Goal: Task Accomplishment & Management: Use online tool/utility

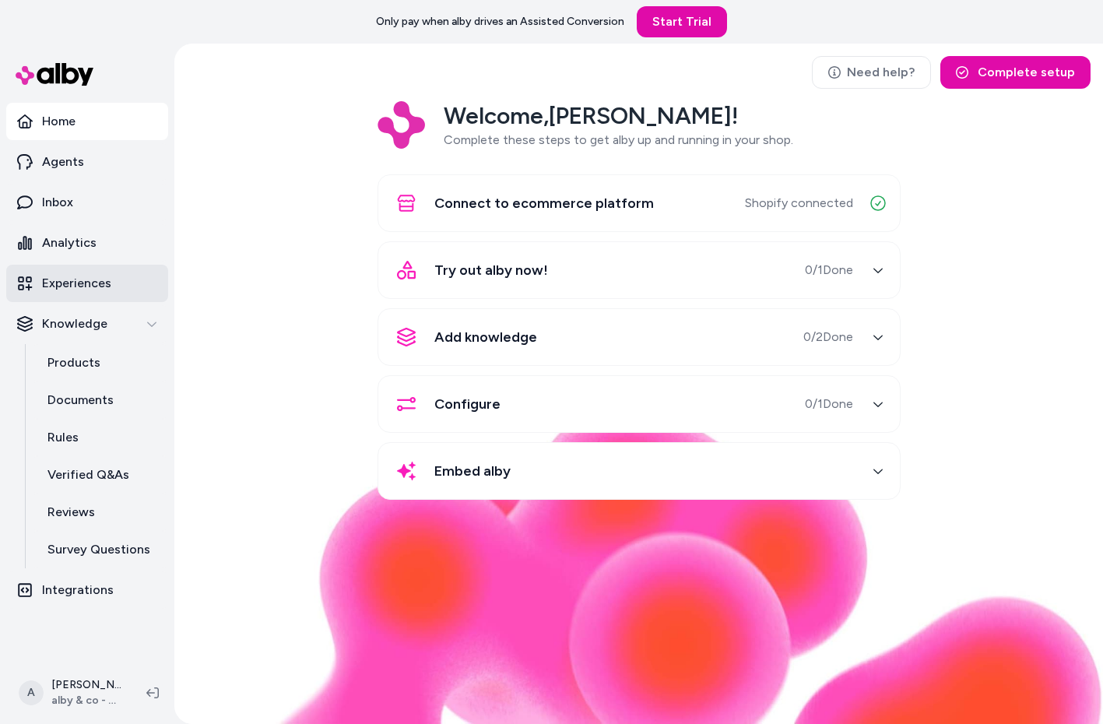
click at [119, 285] on link "Experiences" at bounding box center [87, 283] width 162 height 37
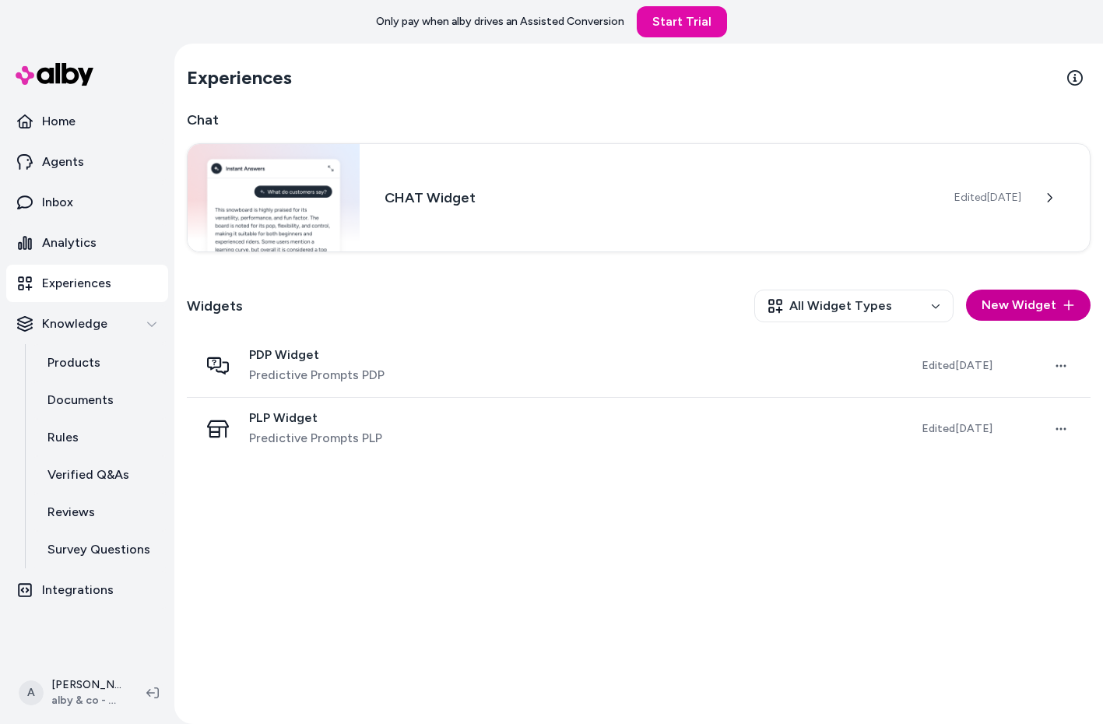
click at [1051, 295] on button "New Widget" at bounding box center [1028, 305] width 125 height 31
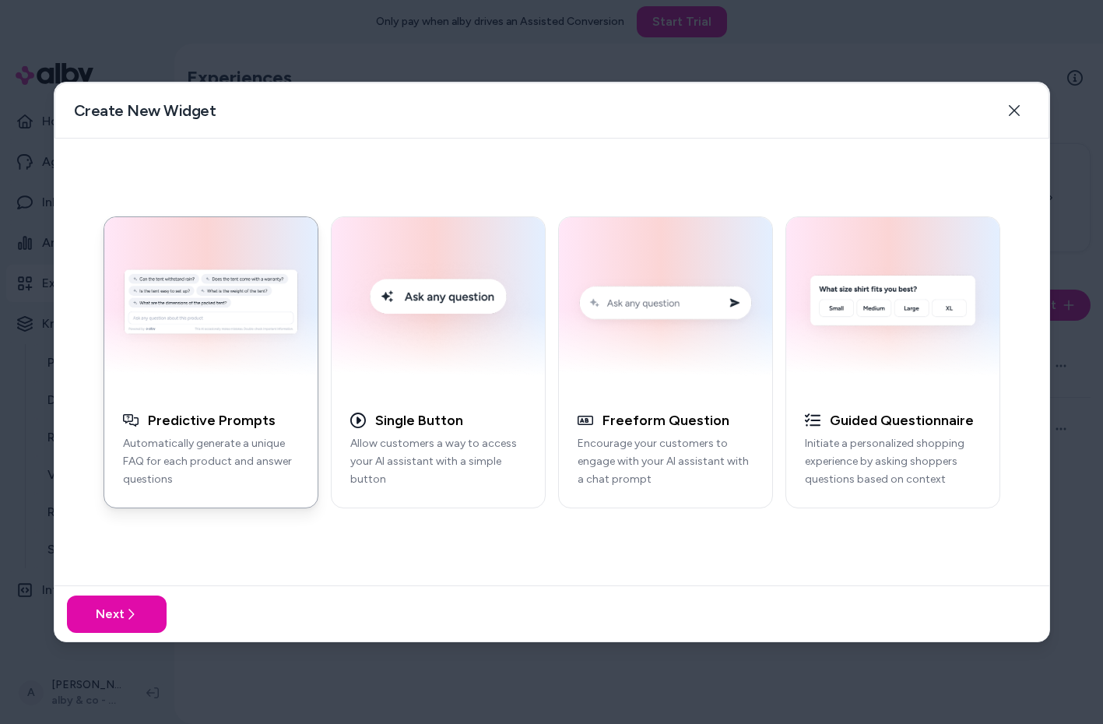
click at [146, 363] on img "button" at bounding box center [211, 304] width 195 height 157
click at [136, 609] on button "Next" at bounding box center [117, 613] width 100 height 37
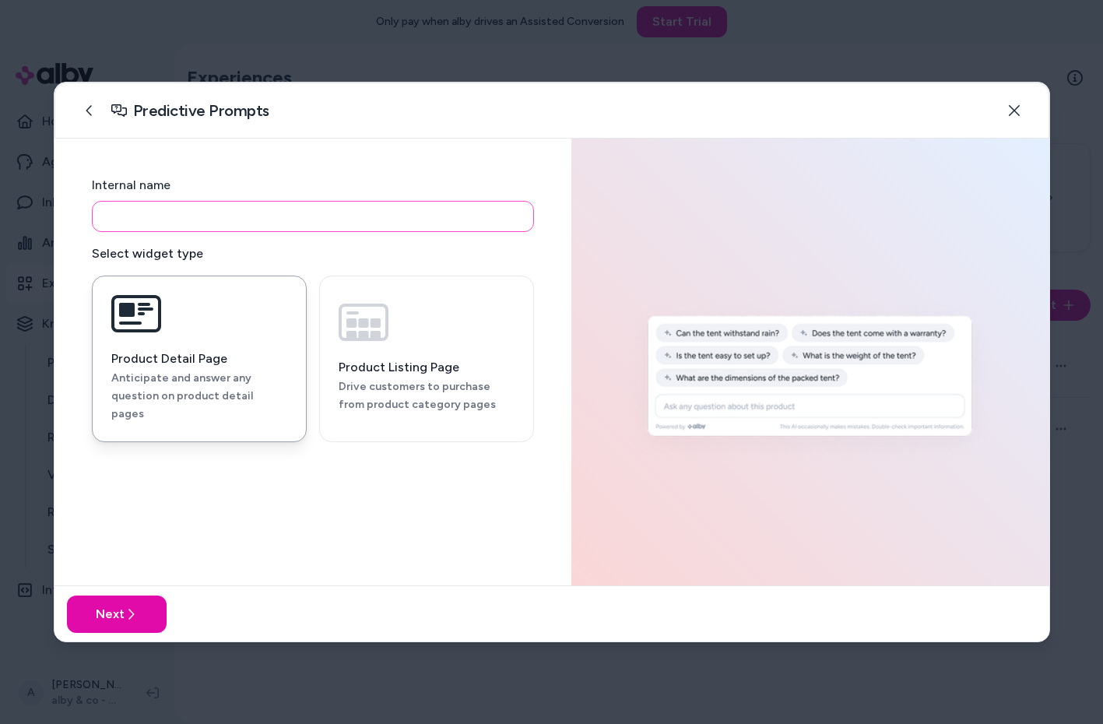
click at [295, 231] on input at bounding box center [313, 216] width 442 height 31
type input "**********"
click at [398, 362] on h3 "Product Listing Page" at bounding box center [427, 368] width 176 height 16
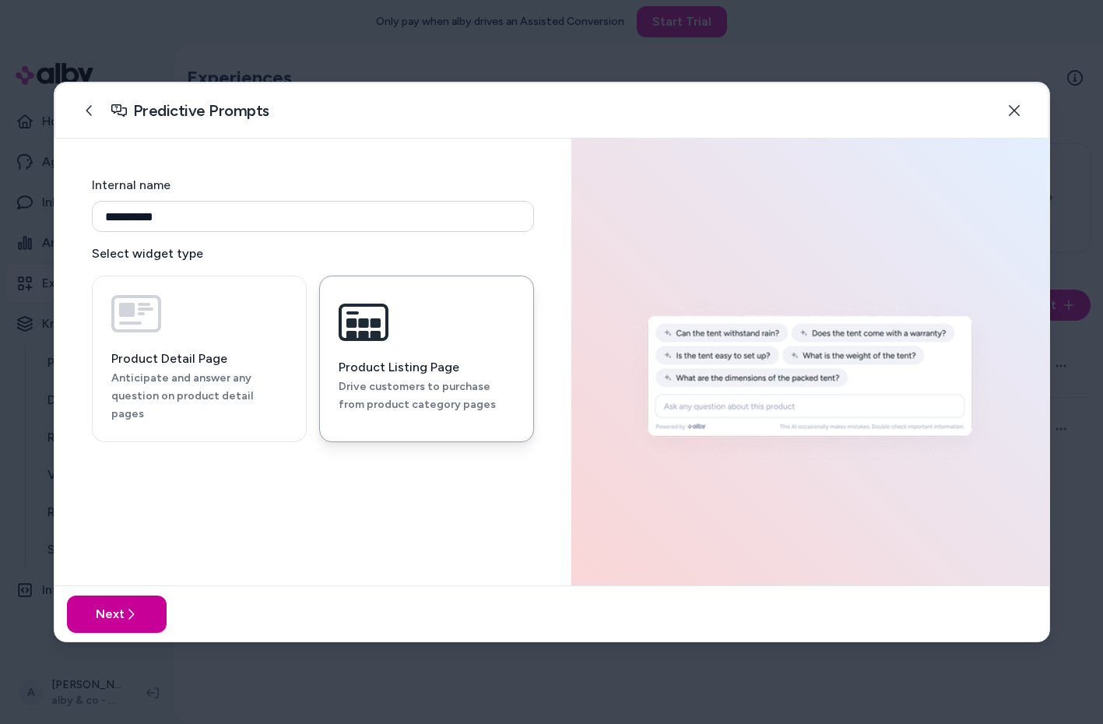
click at [125, 613] on icon at bounding box center [131, 614] width 12 height 12
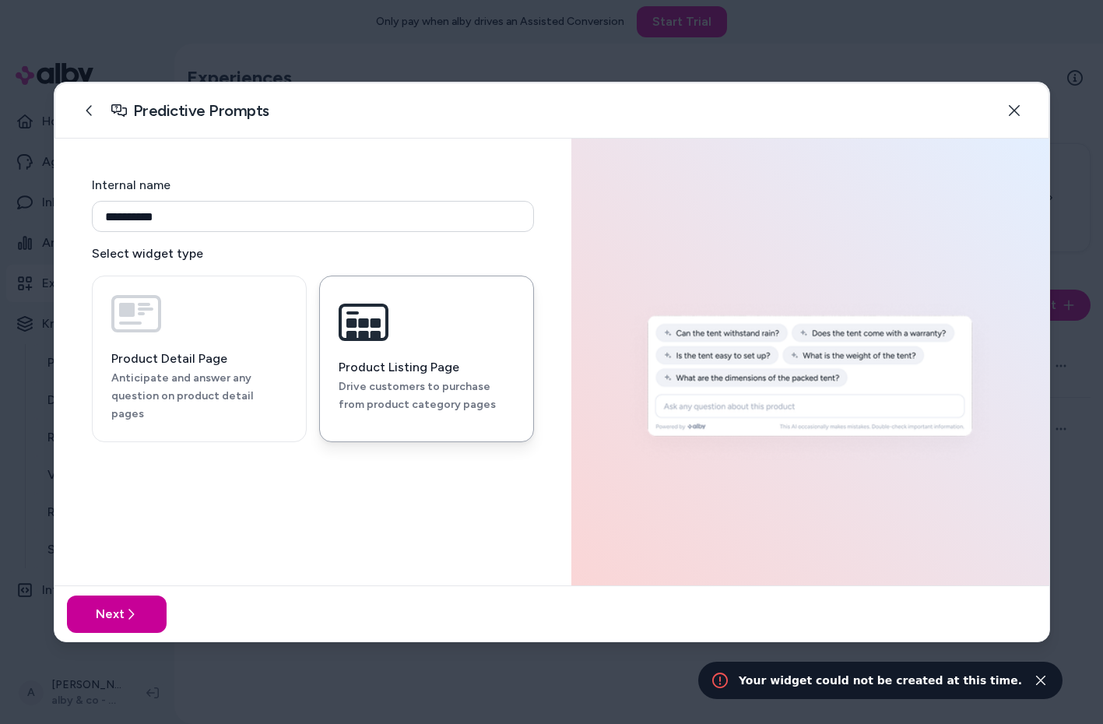
click at [145, 596] on button "Next" at bounding box center [117, 613] width 100 height 37
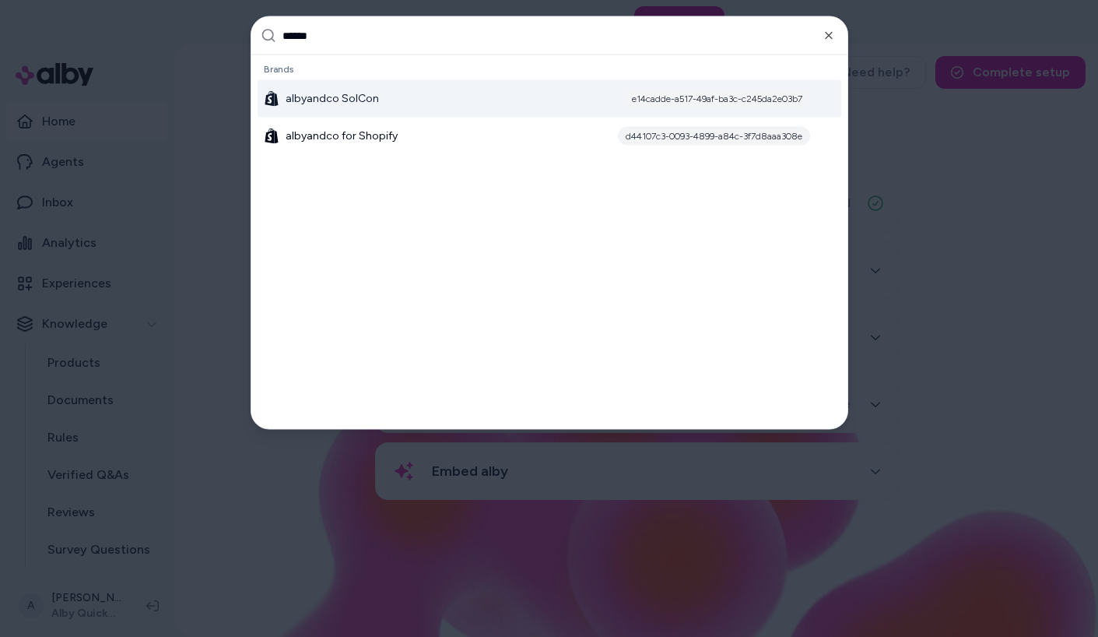
type input "*******"
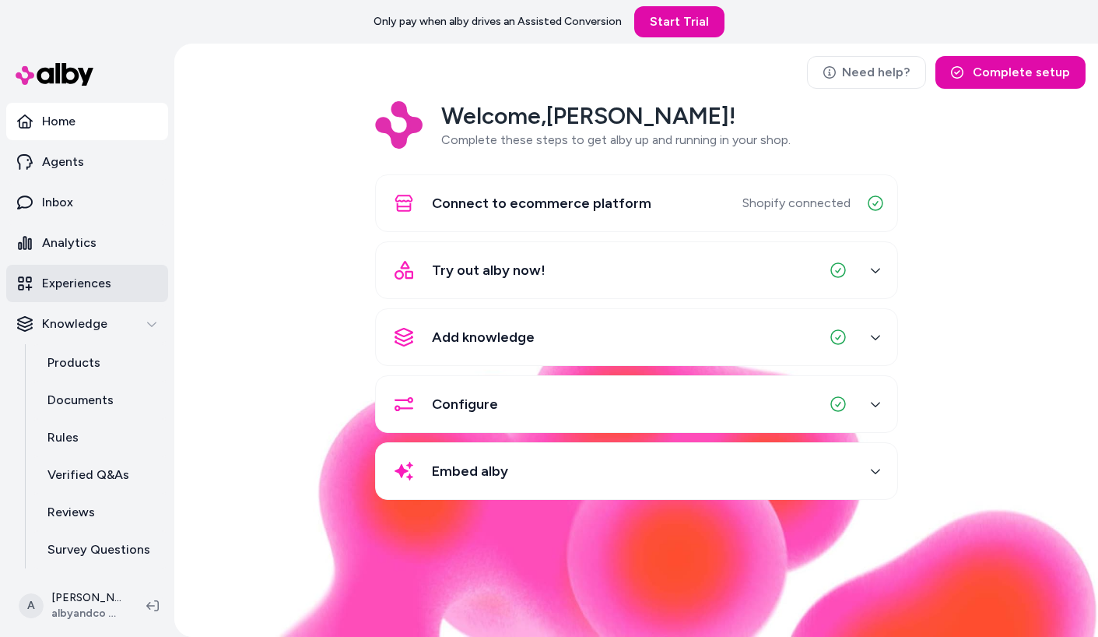
click at [88, 271] on link "Experiences" at bounding box center [87, 283] width 162 height 37
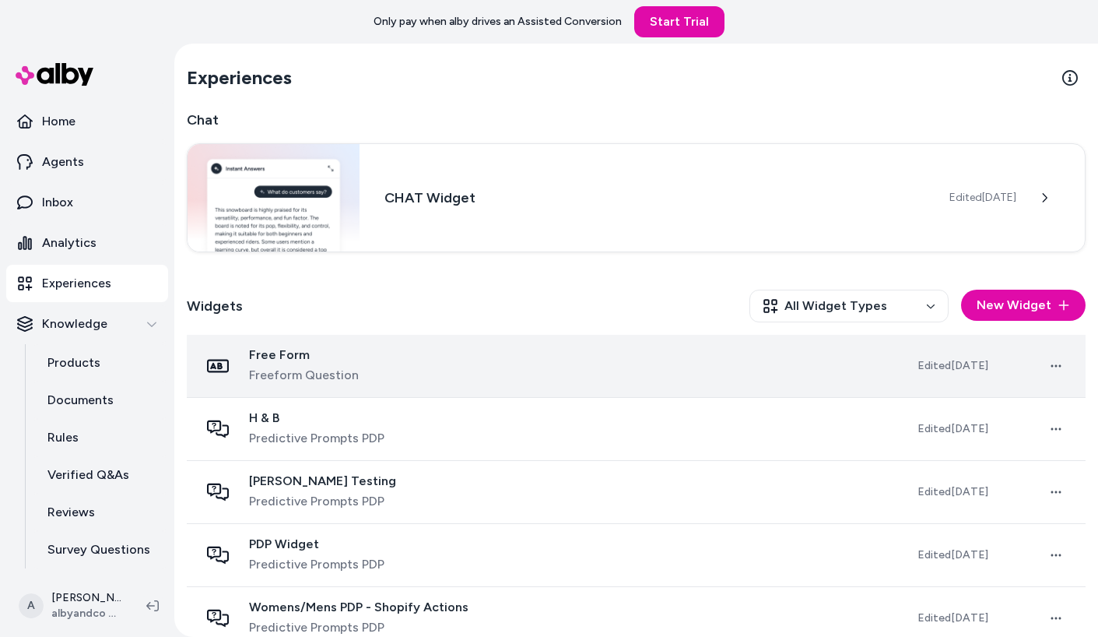
click at [286, 388] on td "Free Form Freeform Question" at bounding box center [546, 366] width 718 height 63
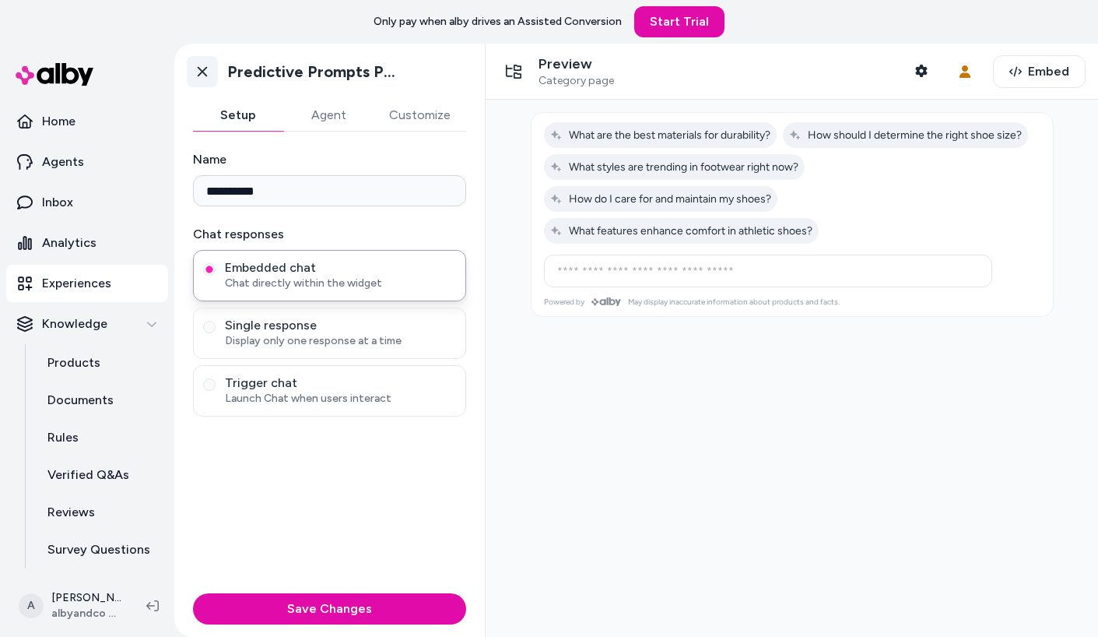
click at [208, 79] on link "Go back" at bounding box center [202, 71] width 31 height 31
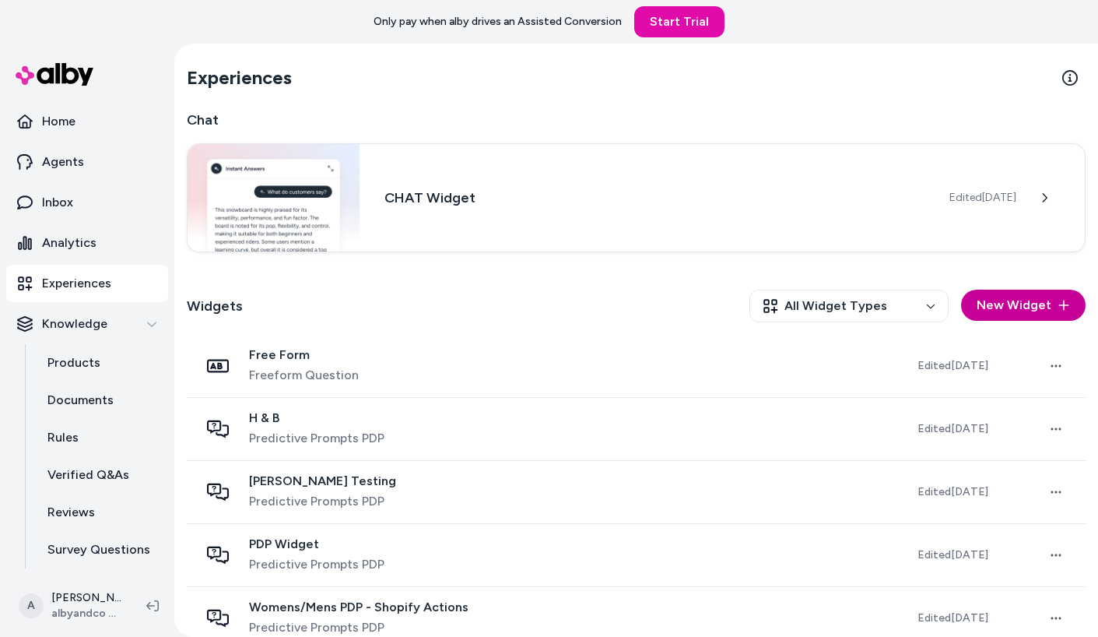
click at [1020, 319] on button "New Widget" at bounding box center [1023, 305] width 125 height 31
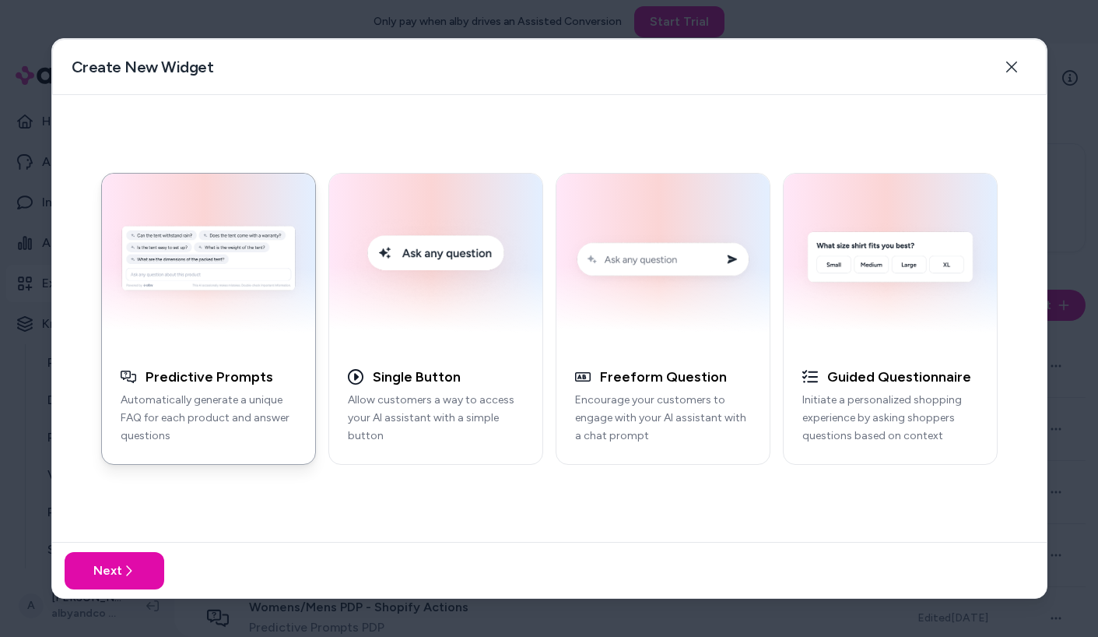
click at [192, 337] on img "button" at bounding box center [208, 261] width 195 height 157
click at [84, 574] on button "Next" at bounding box center [115, 570] width 100 height 37
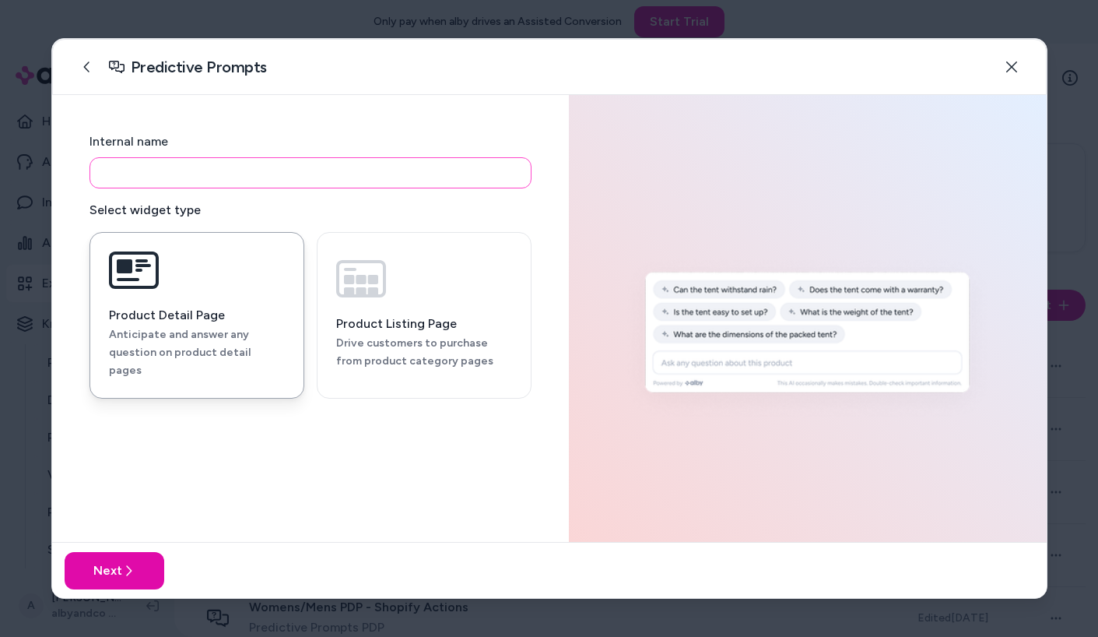
click at [274, 181] on input at bounding box center [310, 172] width 442 height 31
type input "**********"
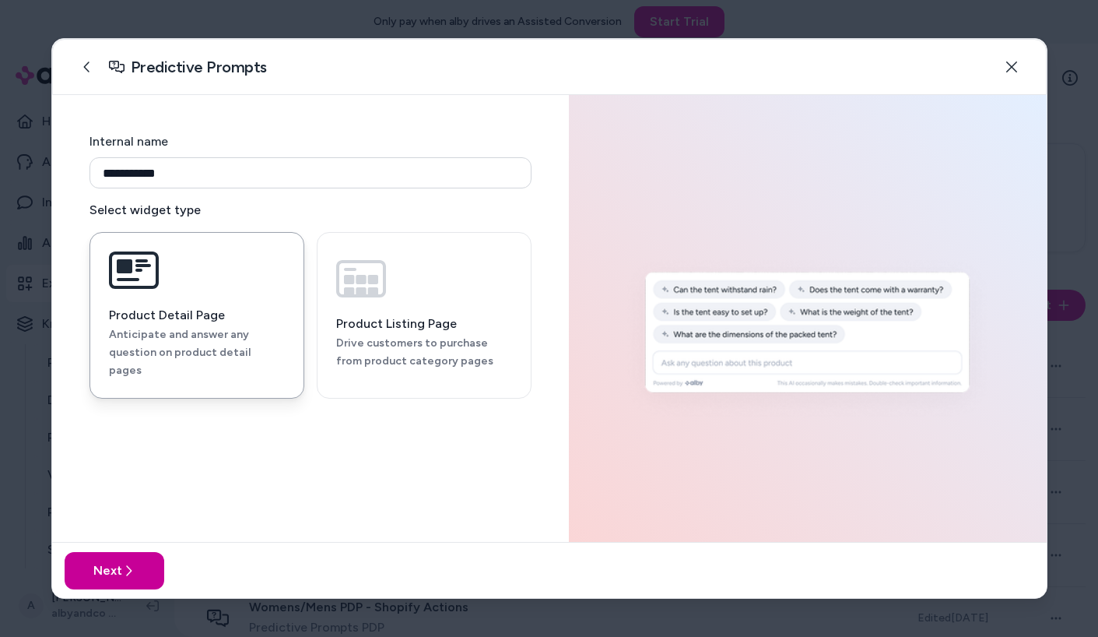
click at [114, 577] on button "Next" at bounding box center [115, 570] width 100 height 37
click at [149, 577] on button "Next" at bounding box center [115, 570] width 100 height 37
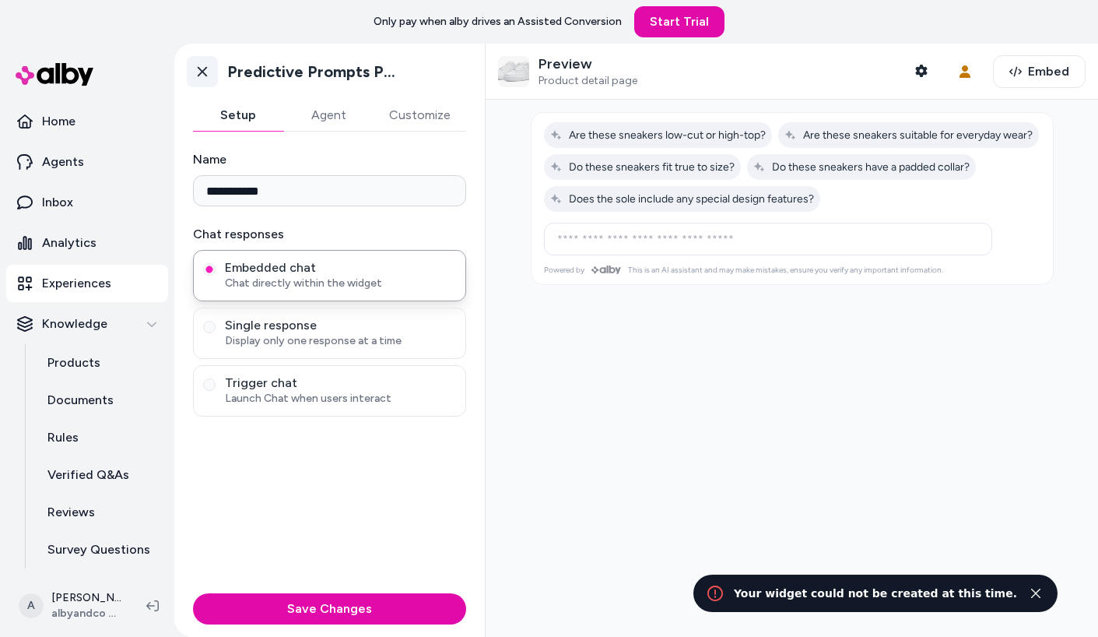
click at [208, 82] on link "Go back" at bounding box center [202, 71] width 31 height 31
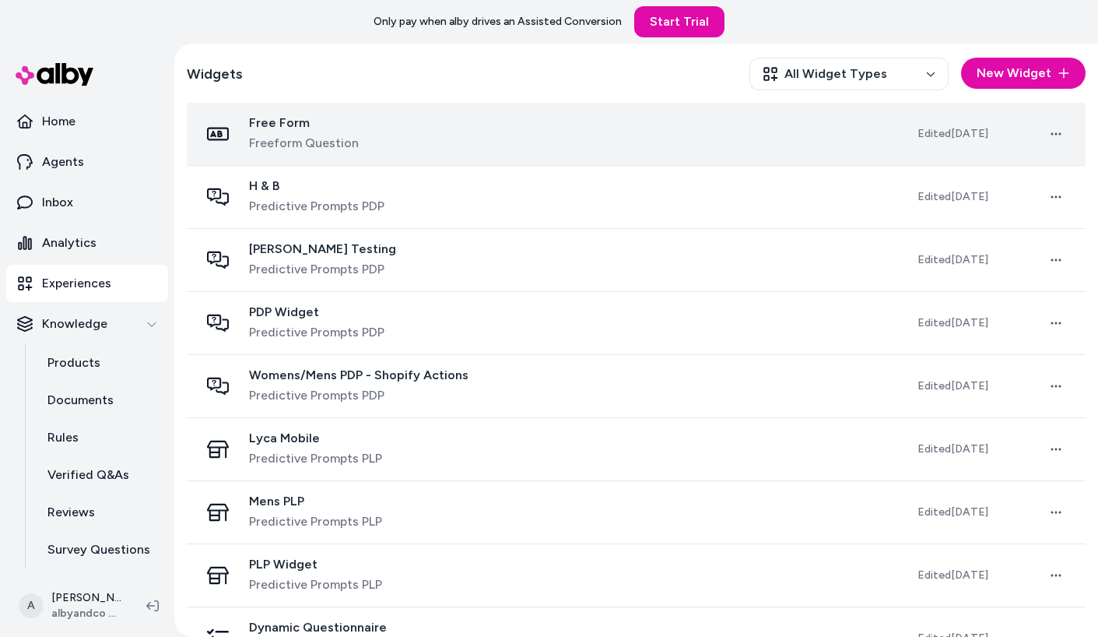
scroll to position [277, 0]
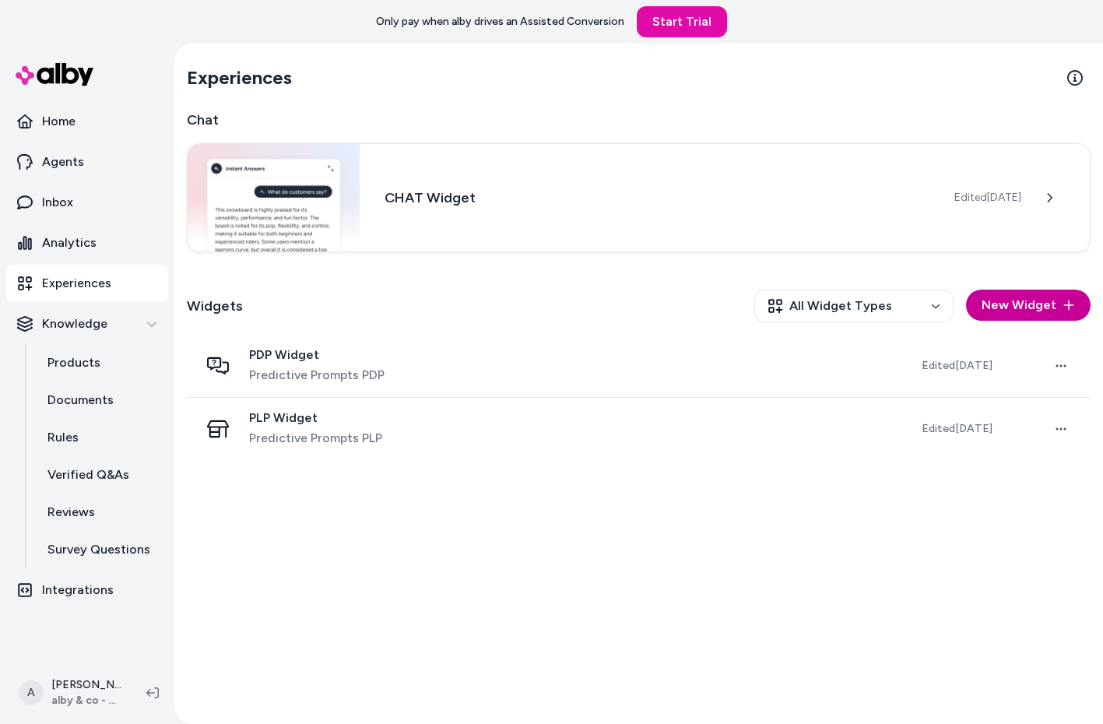
click at [1047, 293] on button "New Widget" at bounding box center [1028, 305] width 125 height 31
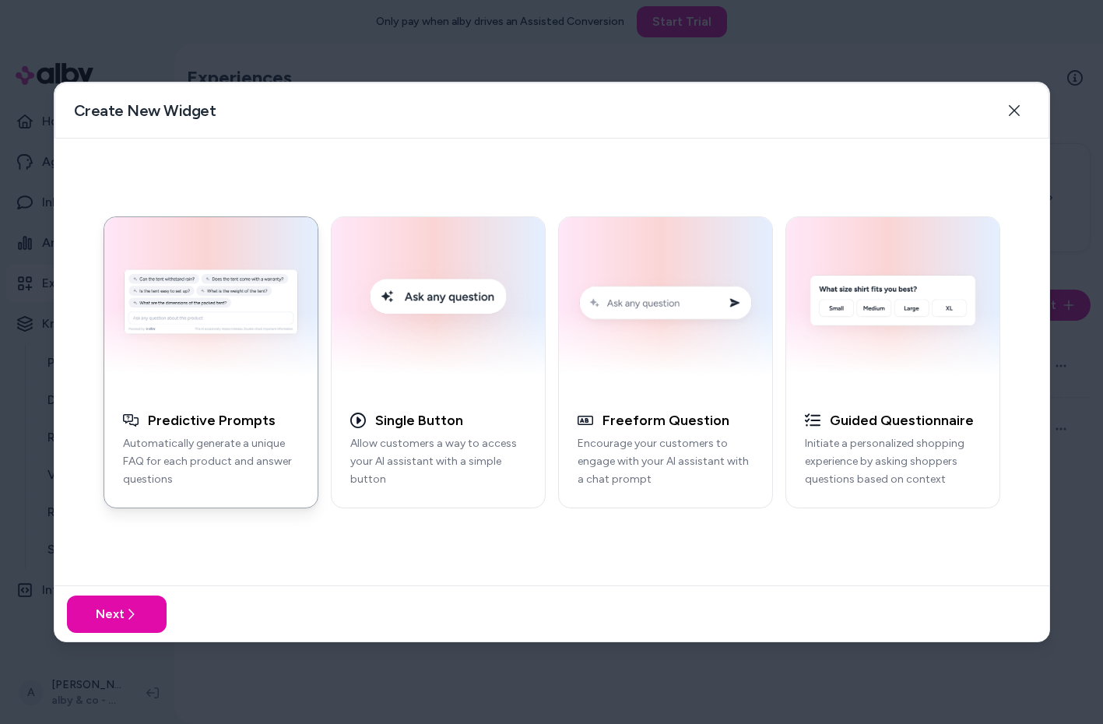
click at [188, 446] on p "Automatically generate a unique FAQ for each product and answer questions" at bounding box center [211, 461] width 176 height 53
click at [131, 609] on icon at bounding box center [131, 614] width 12 height 12
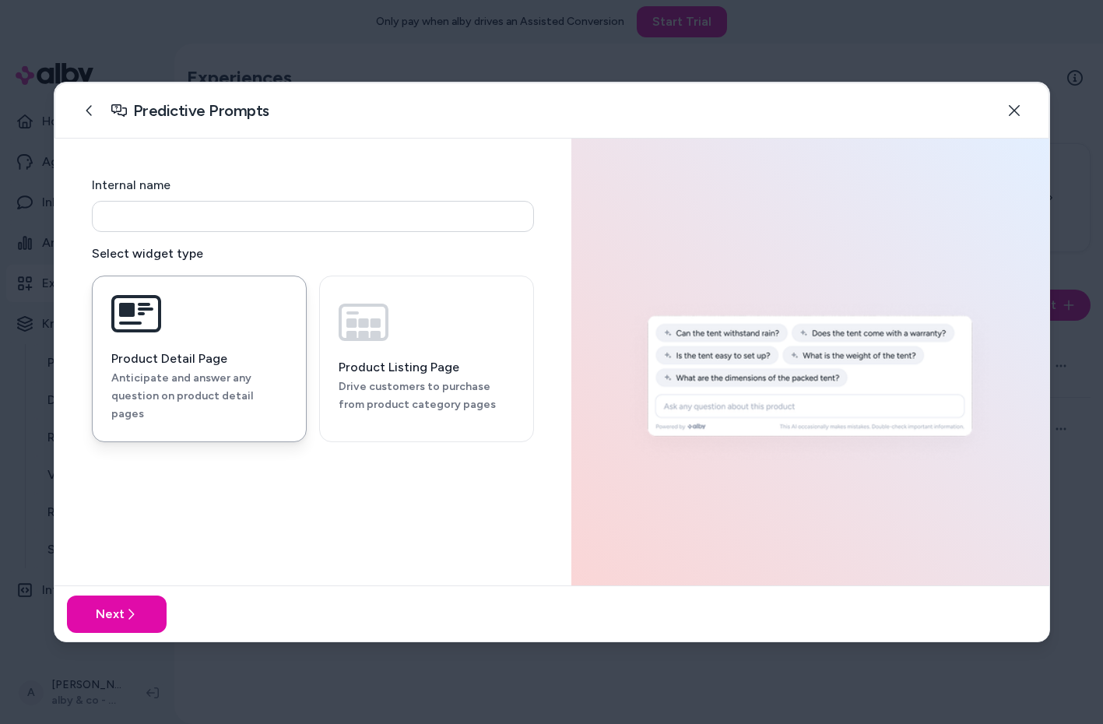
click at [332, 187] on div "Internal name" at bounding box center [313, 204] width 442 height 56
click at [332, 198] on div "Internal name" at bounding box center [313, 204] width 442 height 56
click at [344, 231] on input at bounding box center [313, 216] width 442 height 31
type input "**********"
click at [429, 330] on button "Product Listing Page Drive customers to purchase from product category pages" at bounding box center [426, 358] width 215 height 167
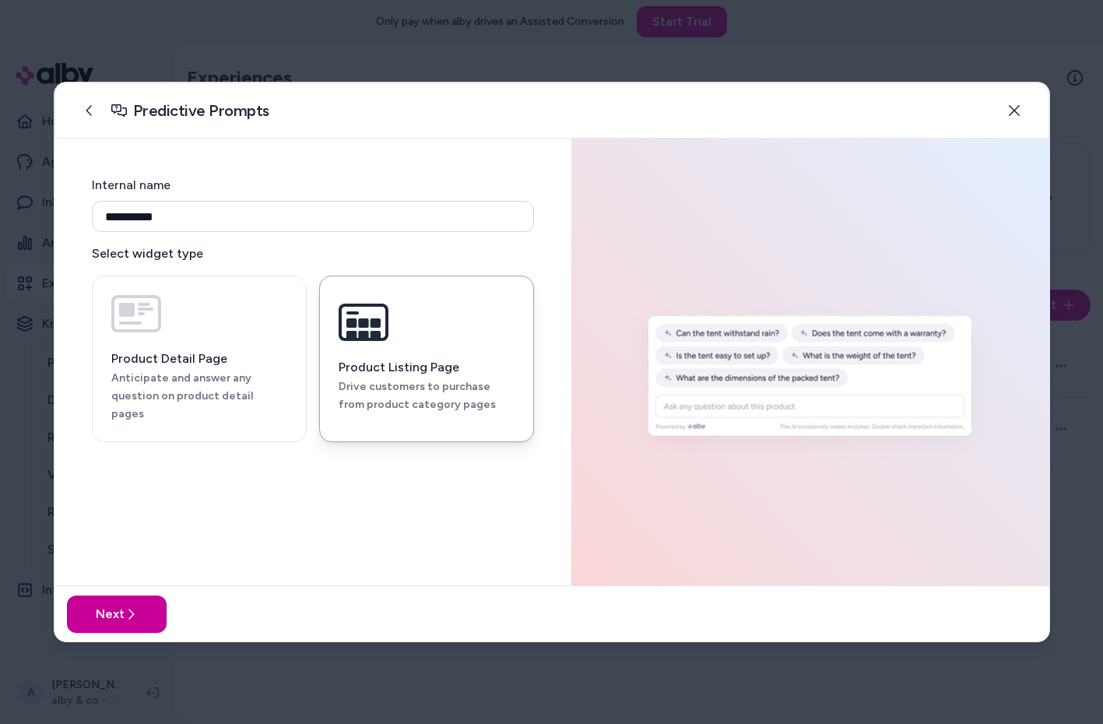
click at [147, 600] on button "Next" at bounding box center [117, 613] width 100 height 37
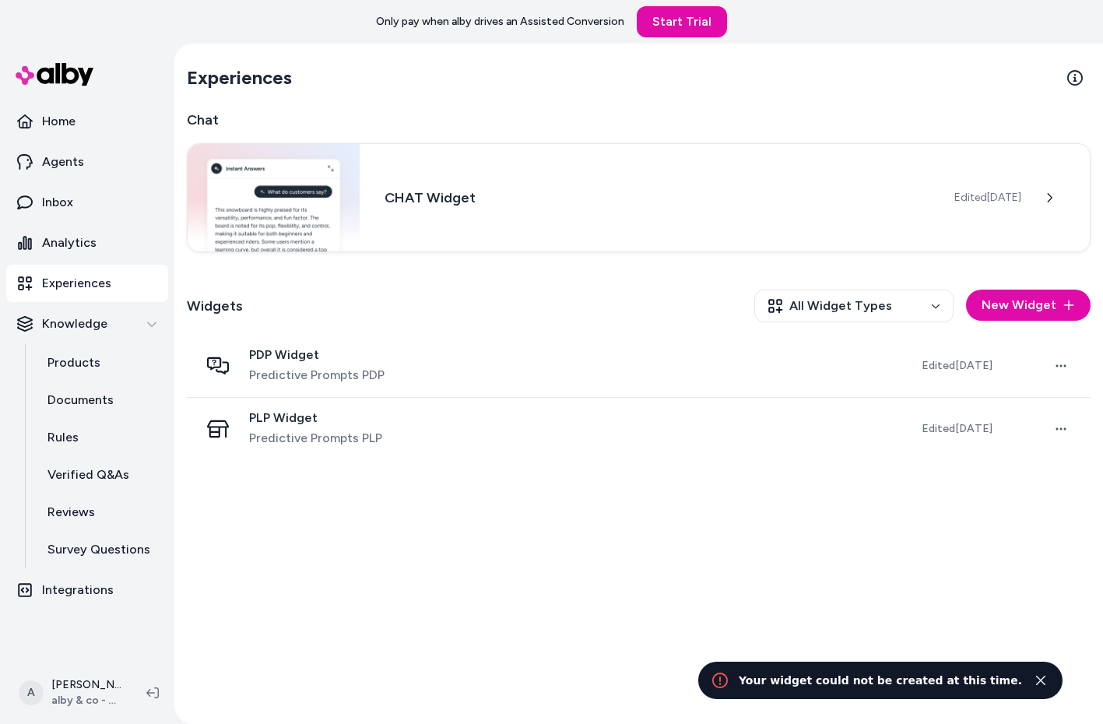
click at [483, 329] on div "Widgets All Widget Types New Widget" at bounding box center [639, 306] width 904 height 58
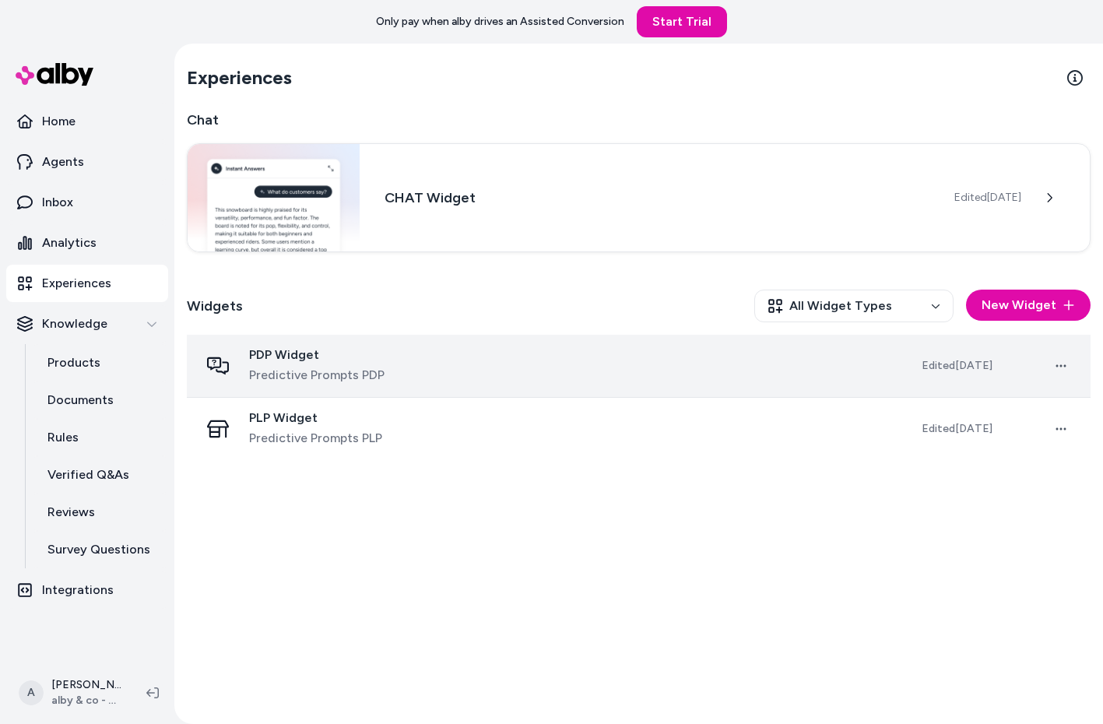
click at [360, 373] on span "Predictive Prompts PDP" at bounding box center [316, 375] width 135 height 19
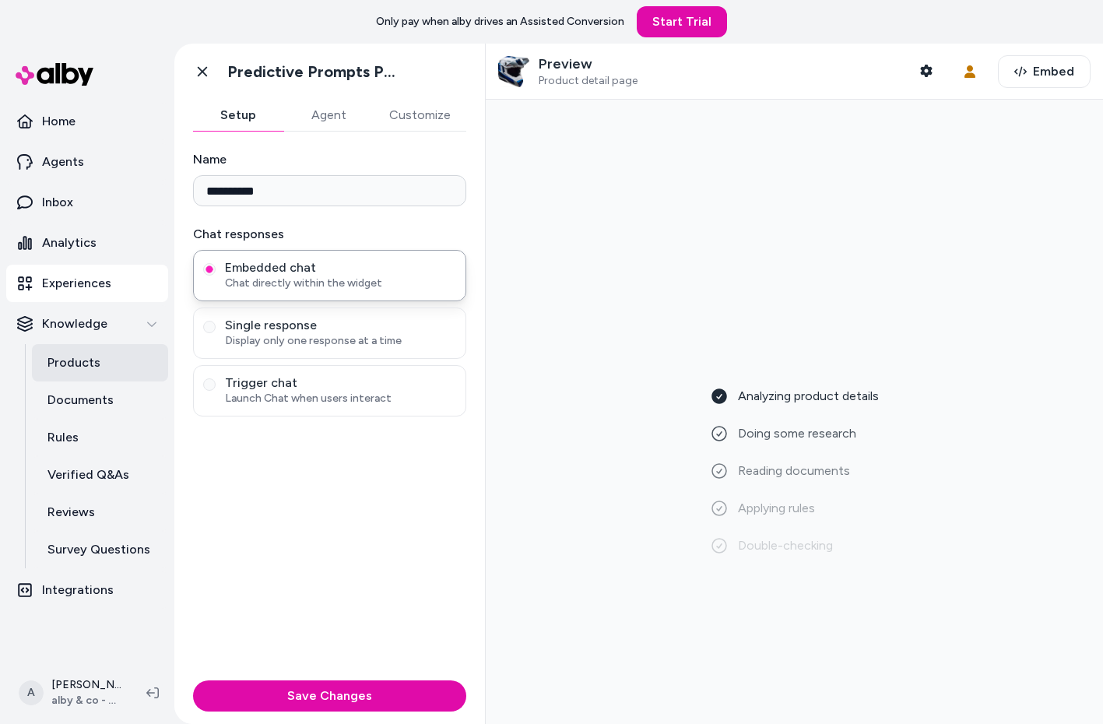
click at [127, 360] on link "Products" at bounding box center [100, 362] width 136 height 37
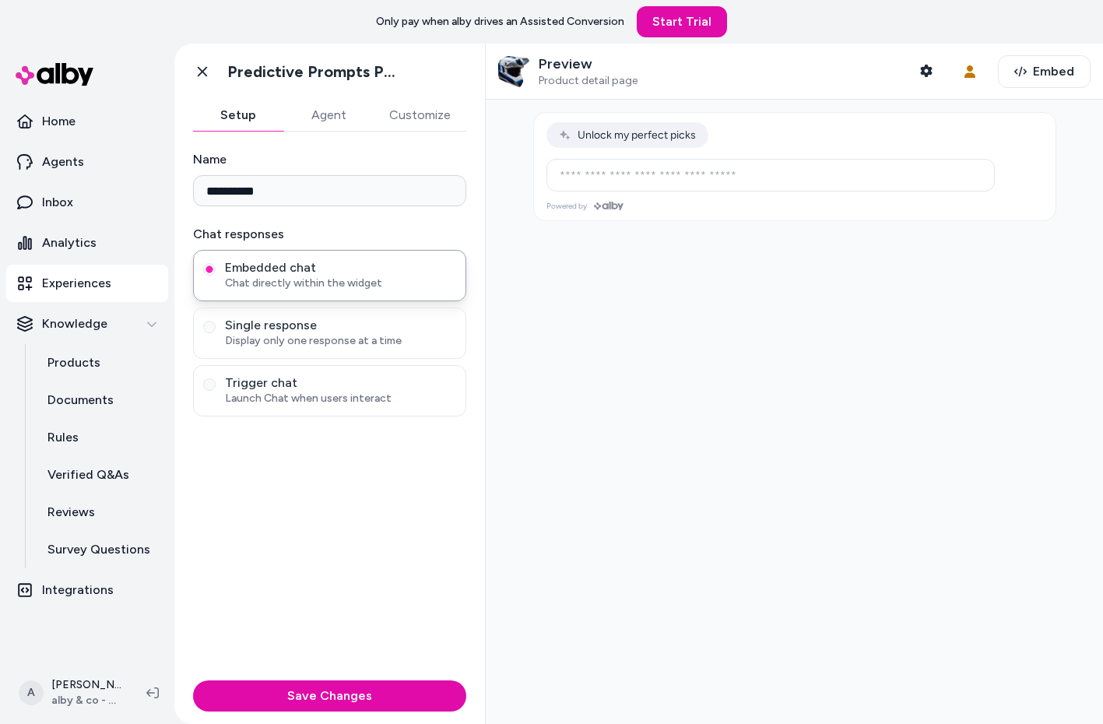
click at [308, 117] on button "Agent" at bounding box center [328, 115] width 90 height 31
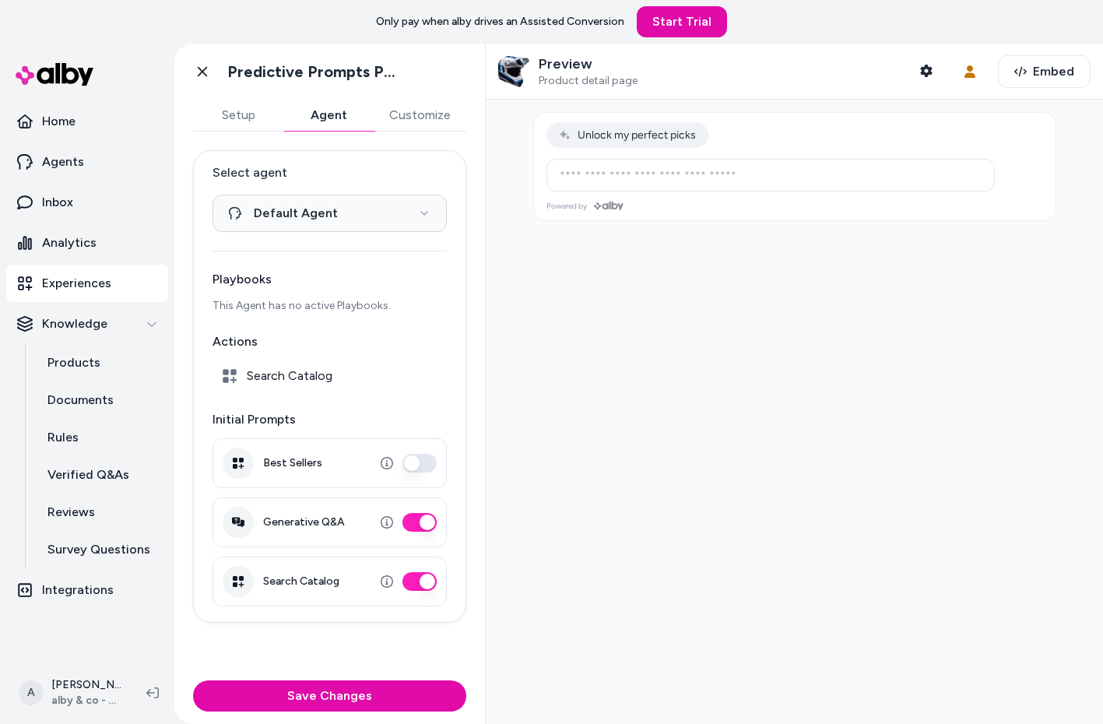
click at [250, 120] on button "Setup" at bounding box center [238, 115] width 90 height 31
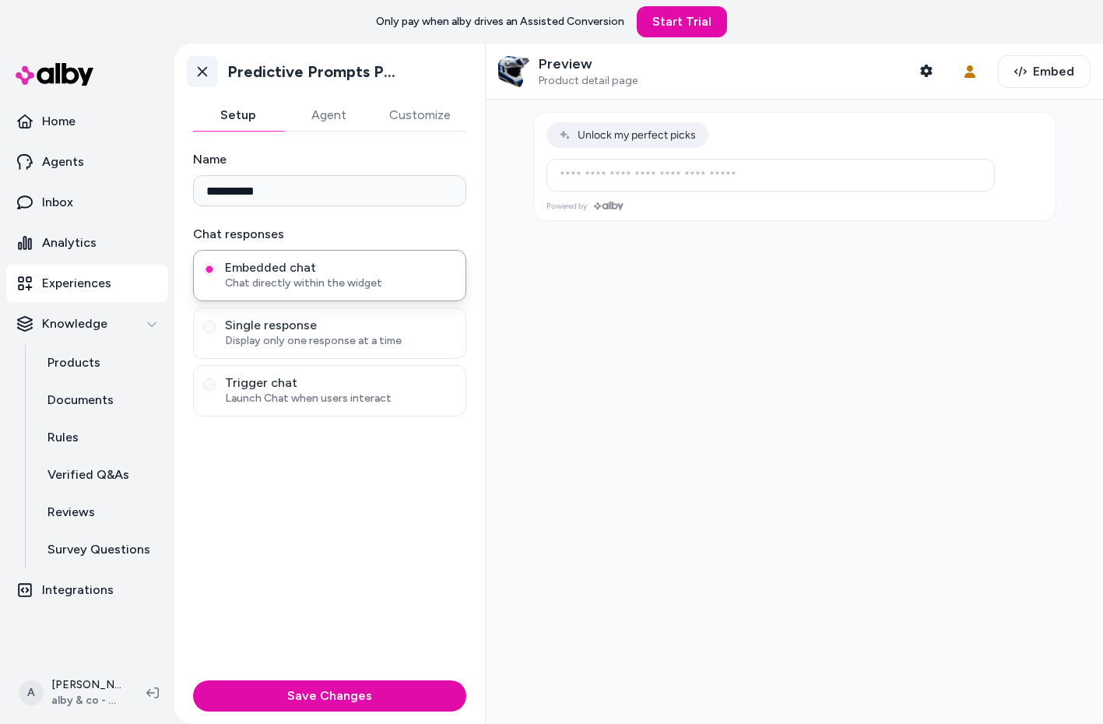
click at [205, 70] on icon at bounding box center [203, 72] width 16 height 16
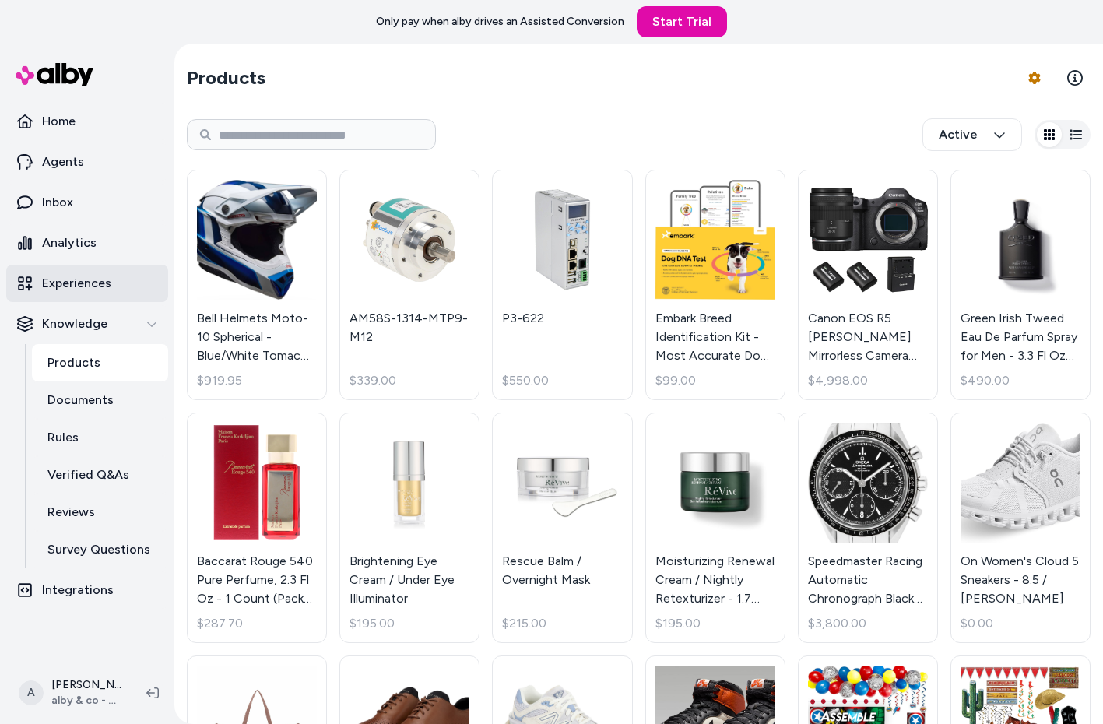
click at [104, 299] on link "Experiences" at bounding box center [87, 283] width 162 height 37
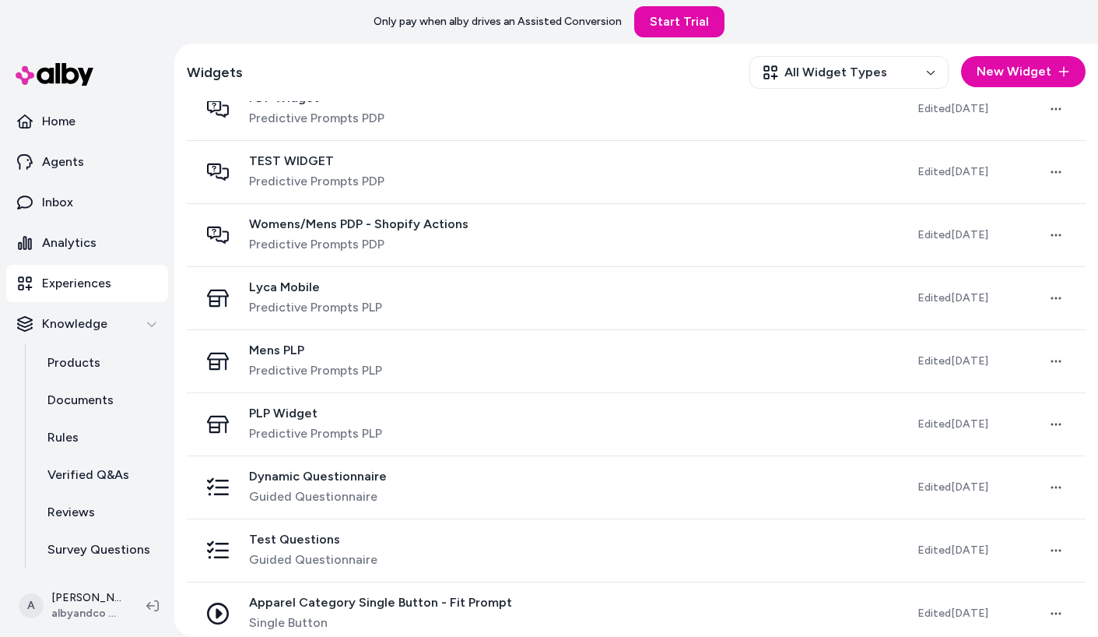
scroll to position [441, 0]
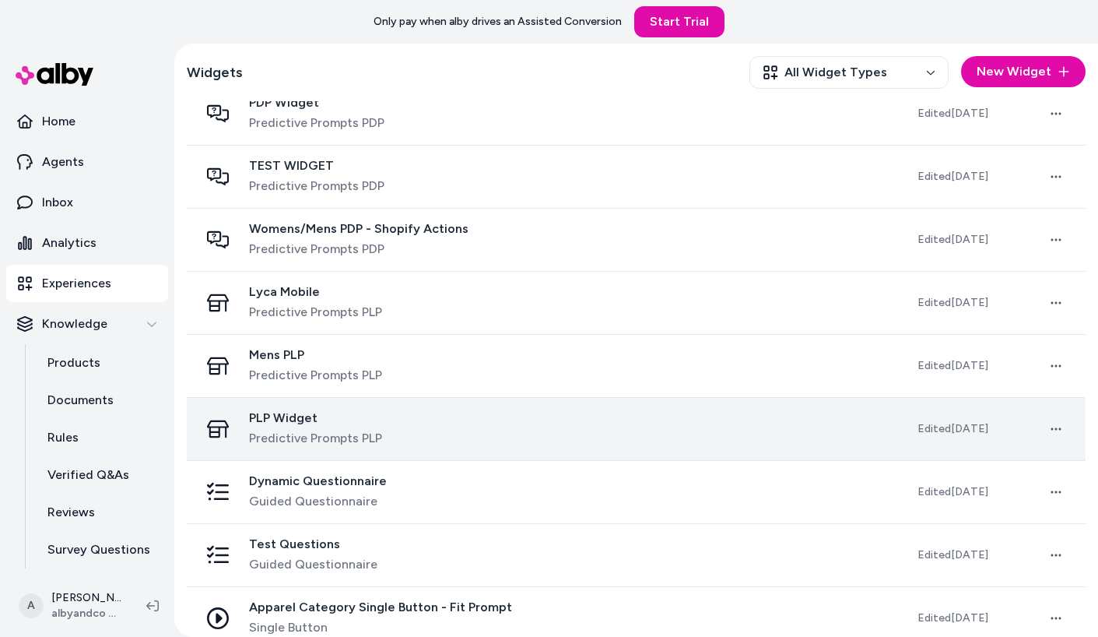
click at [430, 445] on div "PLP Widget Predictive Prompts PLP" at bounding box center [545, 428] width 693 height 37
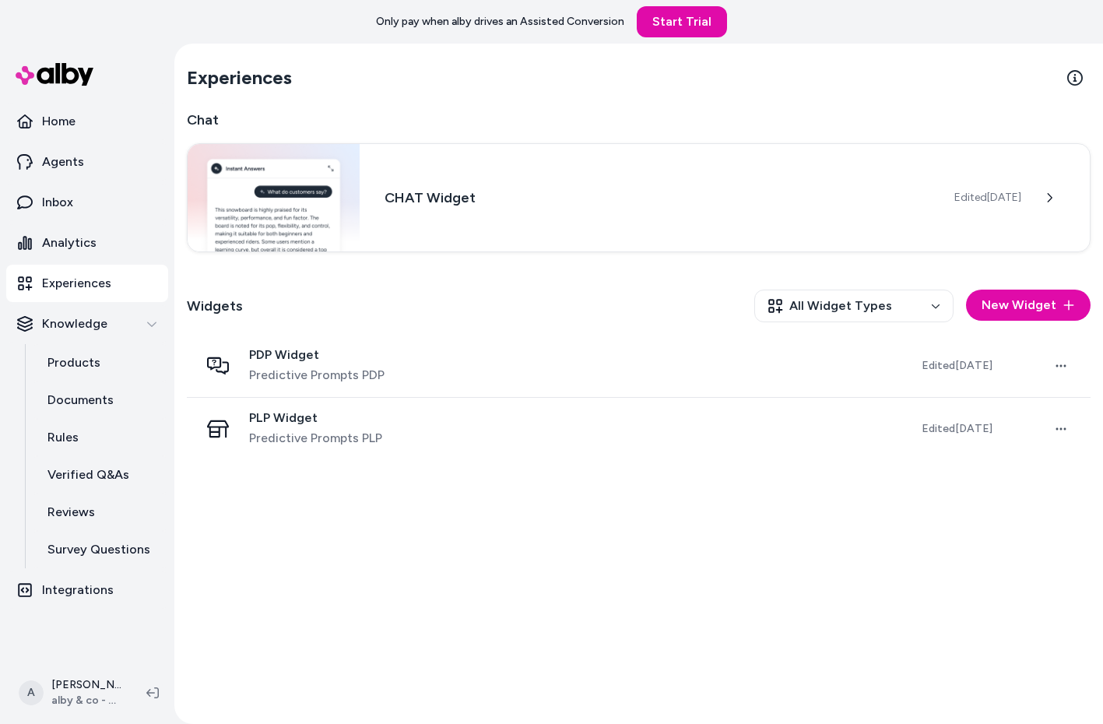
click at [992, 332] on div "Widgets All Widget Types New Widget" at bounding box center [639, 306] width 904 height 58
click at [1016, 320] on button "New Widget" at bounding box center [1028, 305] width 125 height 31
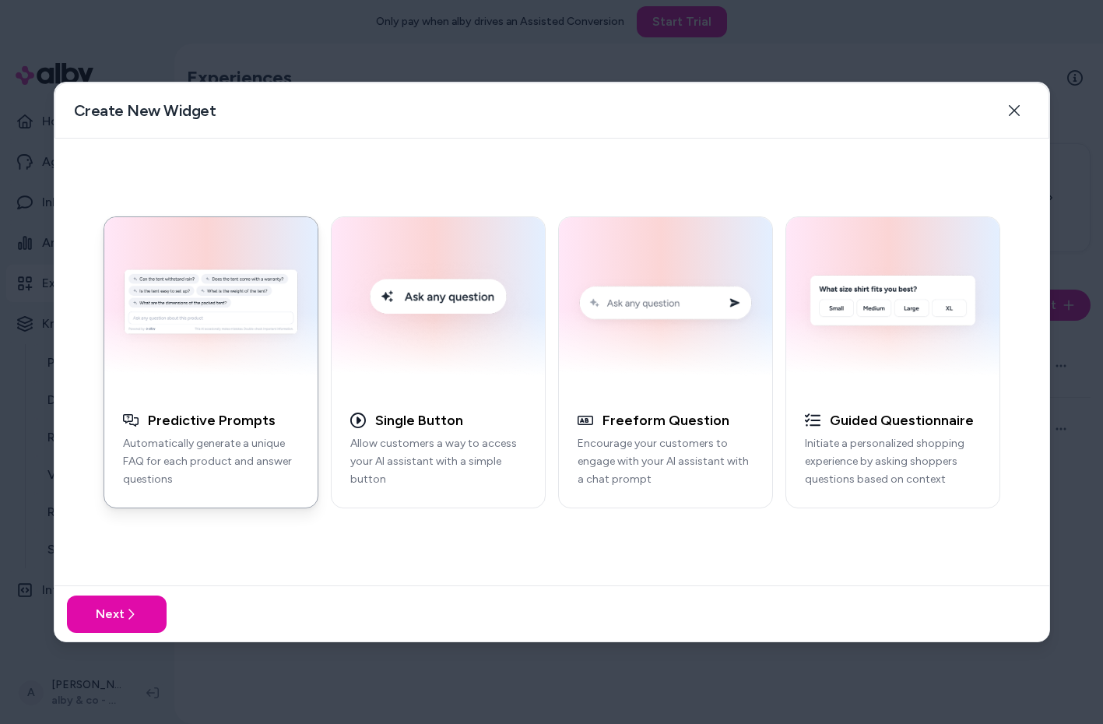
click at [235, 318] on img "button" at bounding box center [211, 304] width 195 height 157
click at [132, 630] on button "Next" at bounding box center [117, 613] width 100 height 37
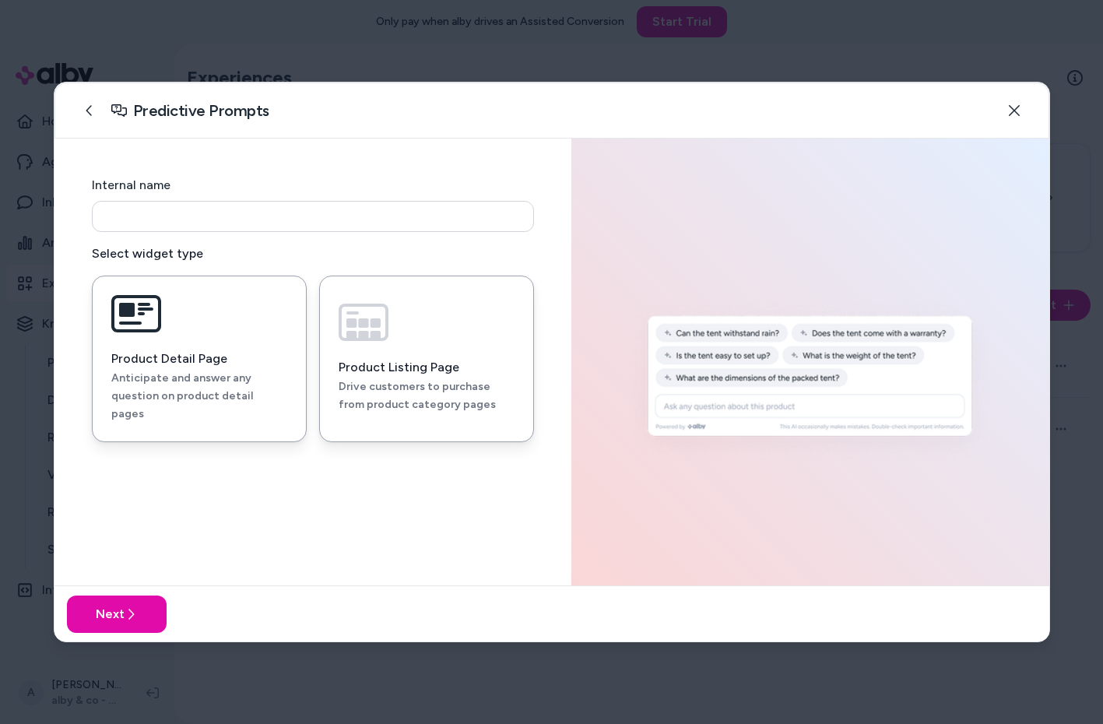
click at [405, 338] on button "Product Listing Page Drive customers to purchase from product category pages" at bounding box center [426, 358] width 215 height 167
click at [428, 211] on input at bounding box center [313, 216] width 442 height 31
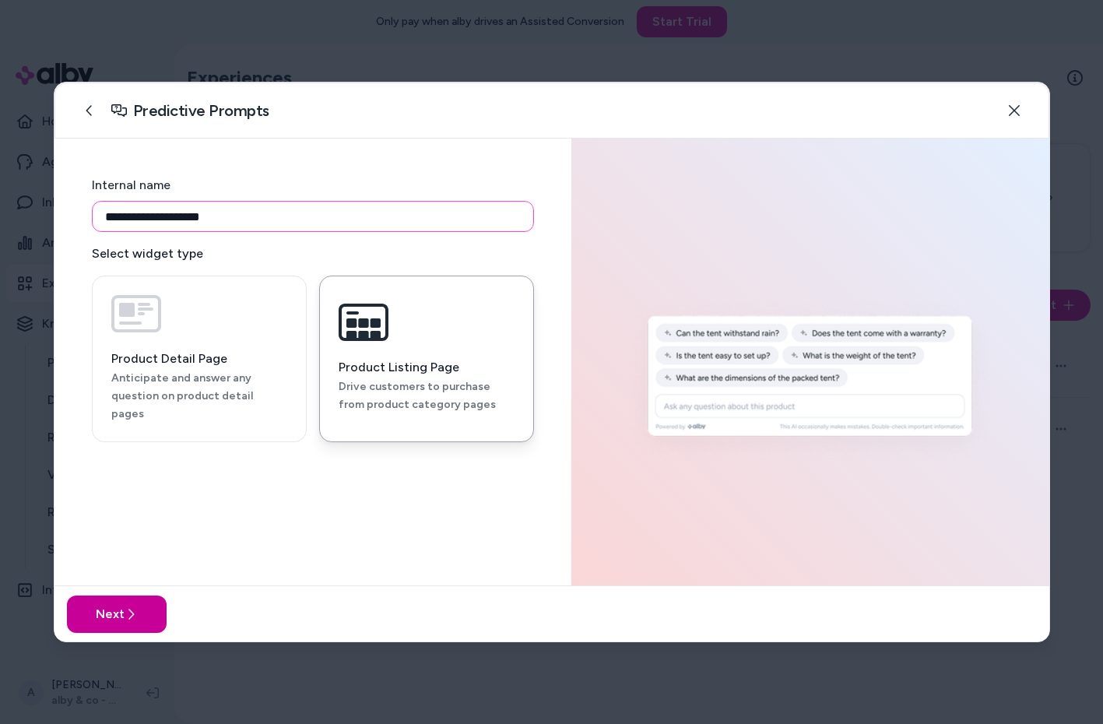
type input "**********"
click at [118, 602] on button "Next" at bounding box center [117, 613] width 100 height 37
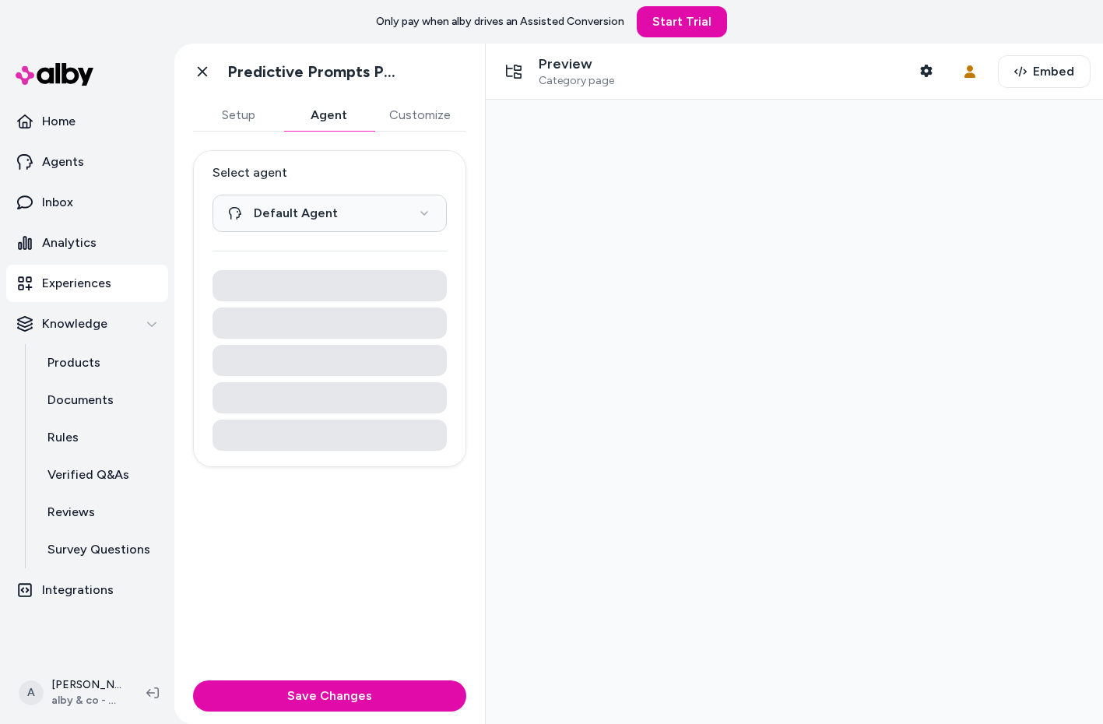
click at [312, 111] on button "Agent" at bounding box center [328, 115] width 90 height 31
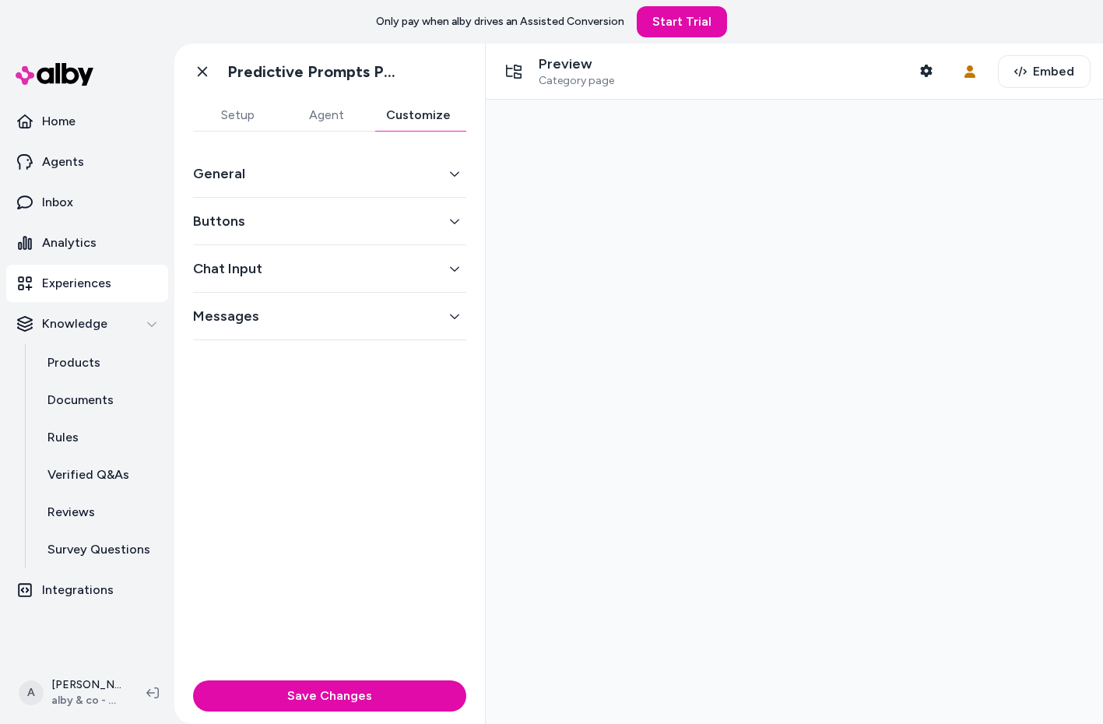
click at [423, 107] on button "Customize" at bounding box center [418, 115] width 96 height 31
click at [363, 167] on button "General" at bounding box center [329, 174] width 273 height 22
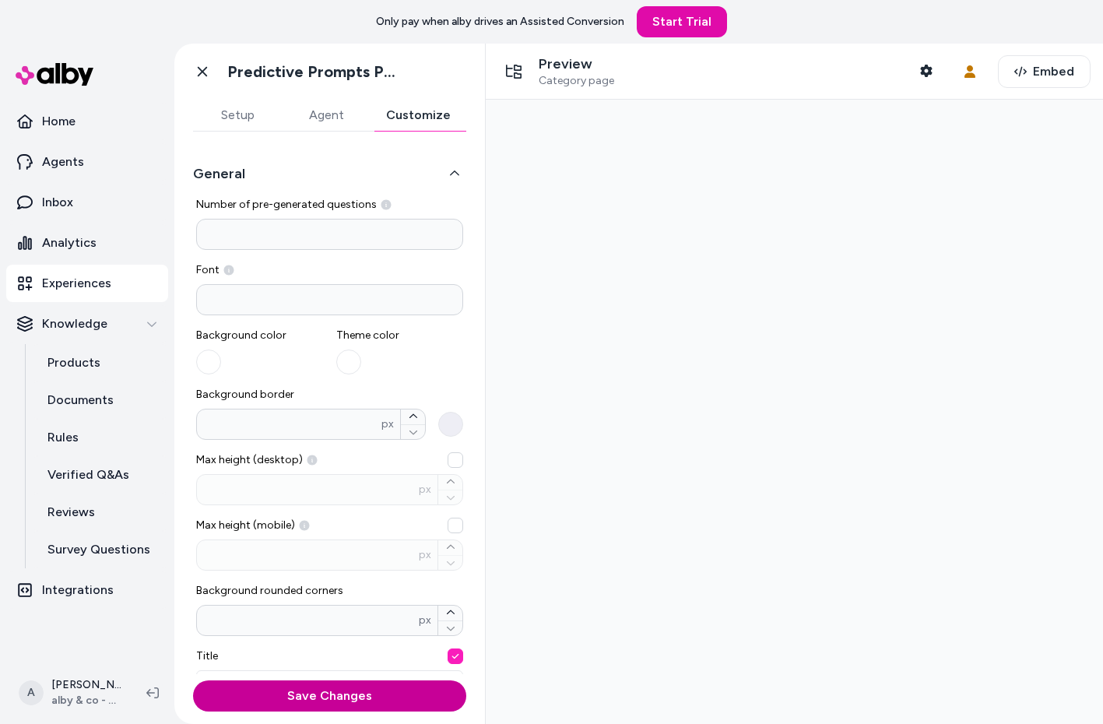
click at [342, 690] on button "Save Changes" at bounding box center [329, 695] width 273 height 31
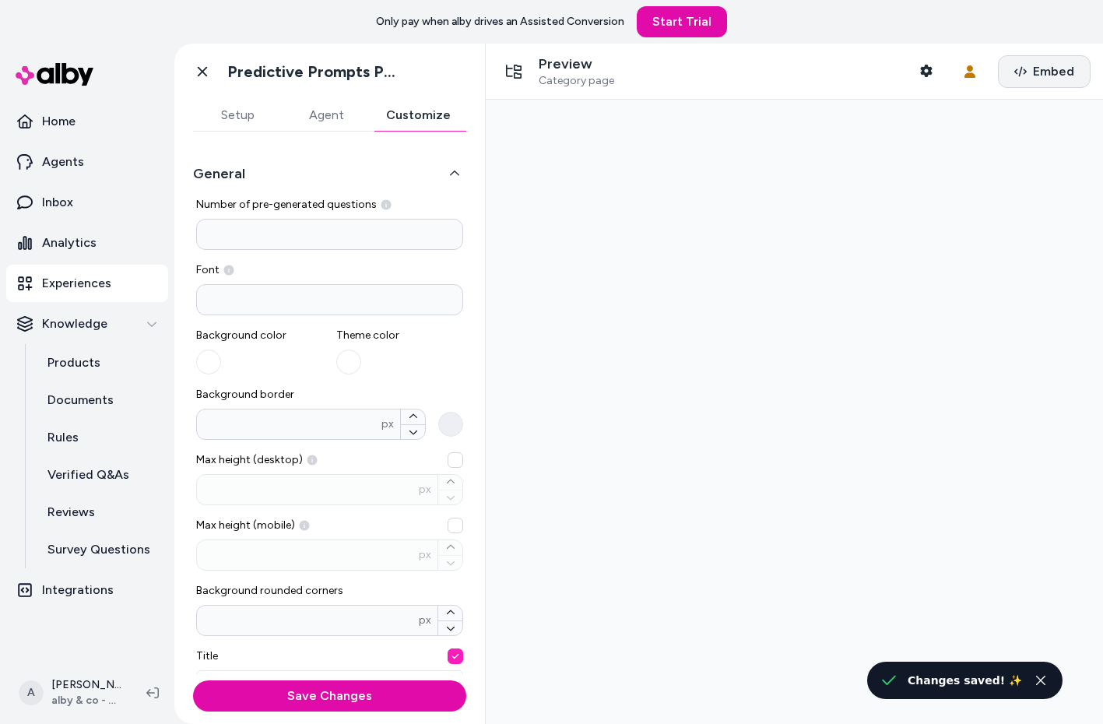
click at [1051, 82] on button "Embed" at bounding box center [1044, 71] width 93 height 33
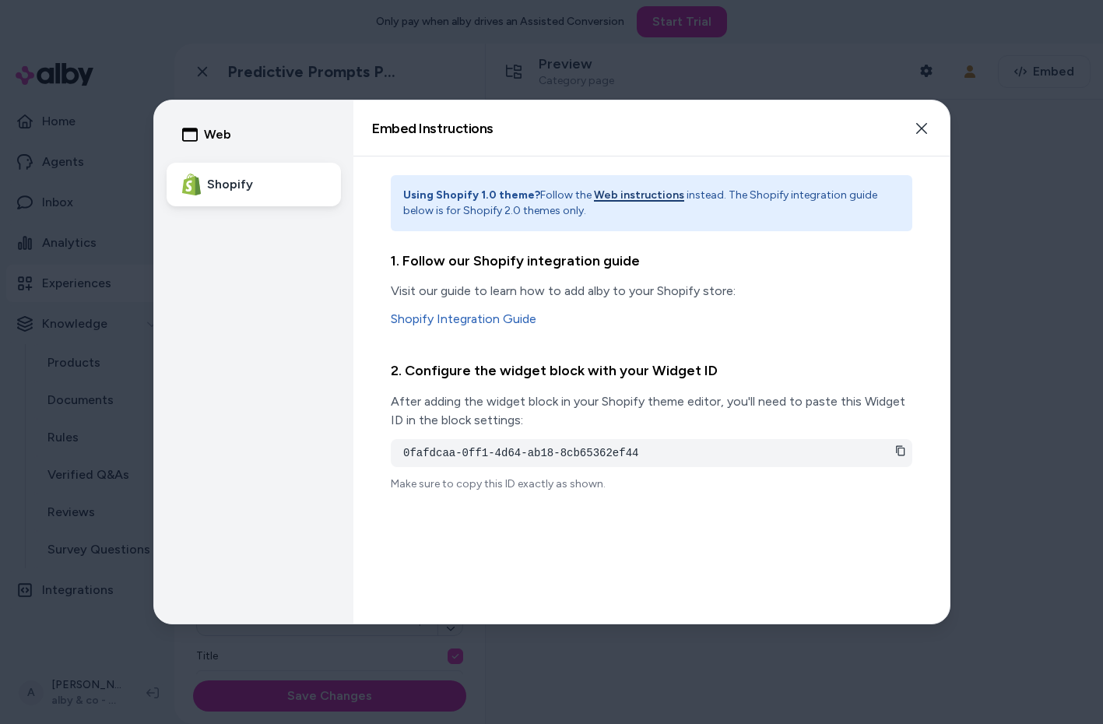
click at [917, 449] on div "Using Shopify 1.0 theme? Follow the Web instructions instead. The Shopify integ…" at bounding box center [651, 389] width 596 height 467
click at [904, 448] on icon at bounding box center [900, 450] width 11 height 11
click at [924, 134] on button "Close" at bounding box center [921, 128] width 31 height 31
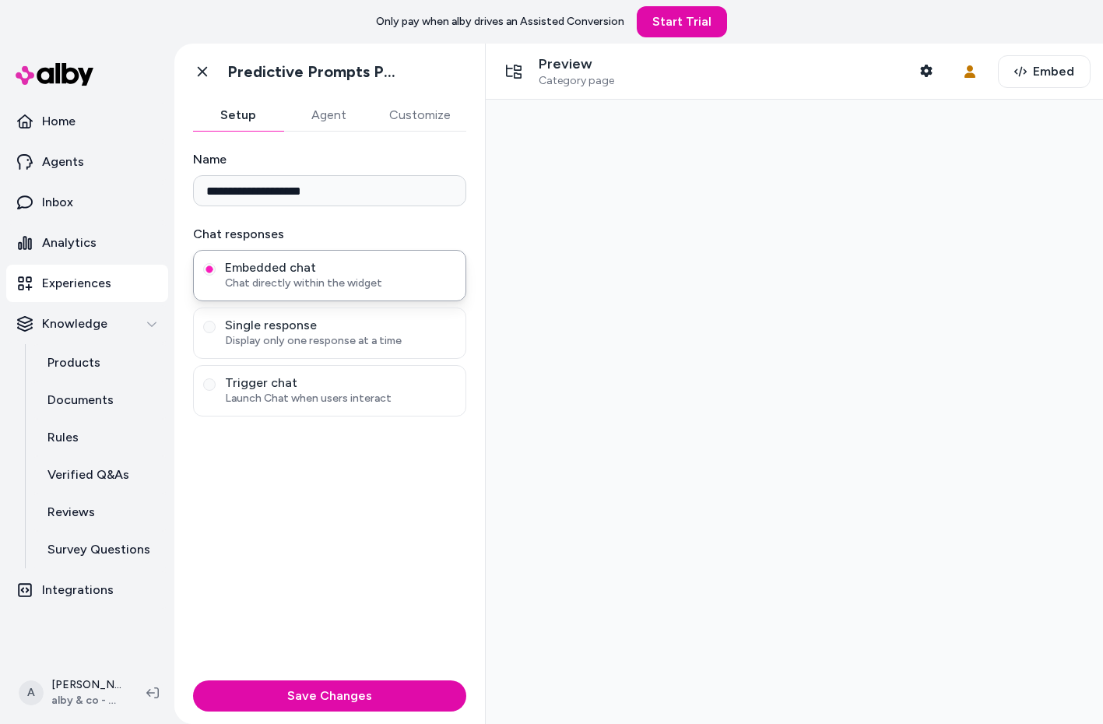
drag, startPoint x: 247, startPoint y: 111, endPoint x: 895, endPoint y: 111, distance: 648.3
click at [252, 111] on button "Setup" at bounding box center [238, 115] width 90 height 31
click at [1047, 74] on span "Embed" at bounding box center [1053, 71] width 41 height 19
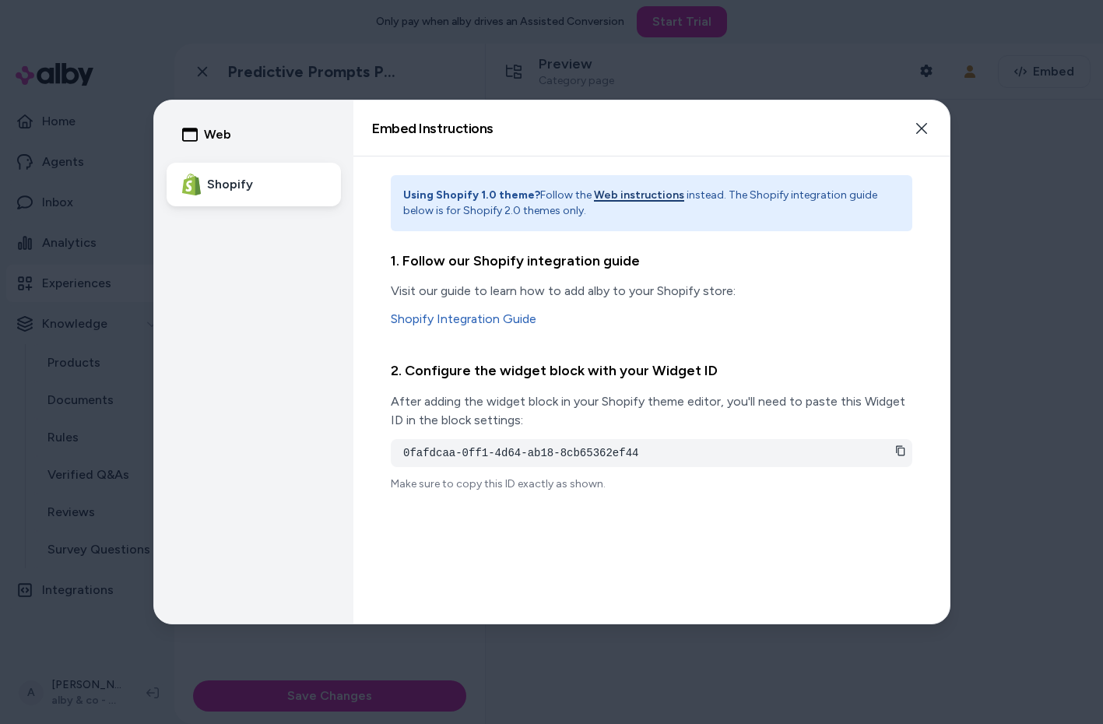
click at [897, 448] on icon at bounding box center [900, 450] width 11 height 11
